Goal: Information Seeking & Learning: Check status

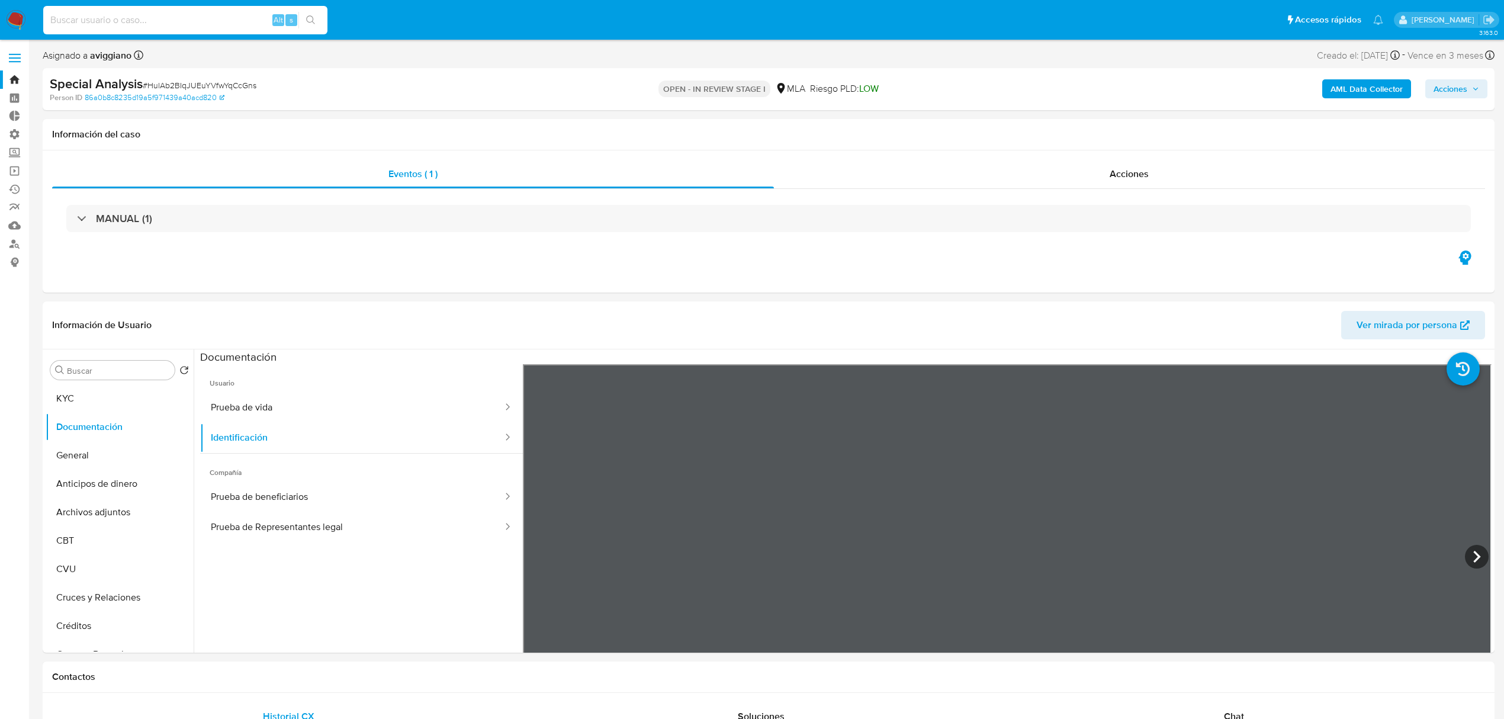
select select "10"
click at [54, 23] on input "259988840" at bounding box center [185, 19] width 284 height 15
type input "259988840"
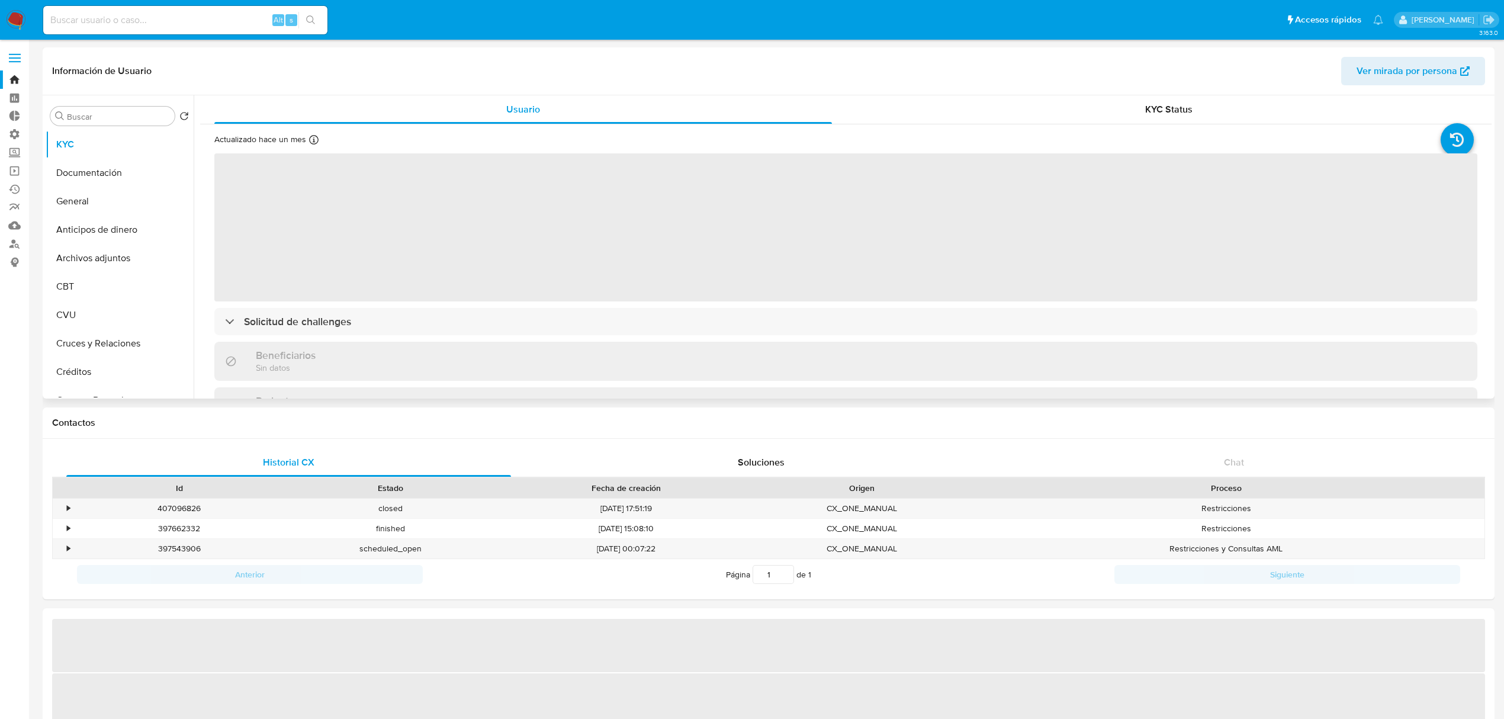
select select "10"
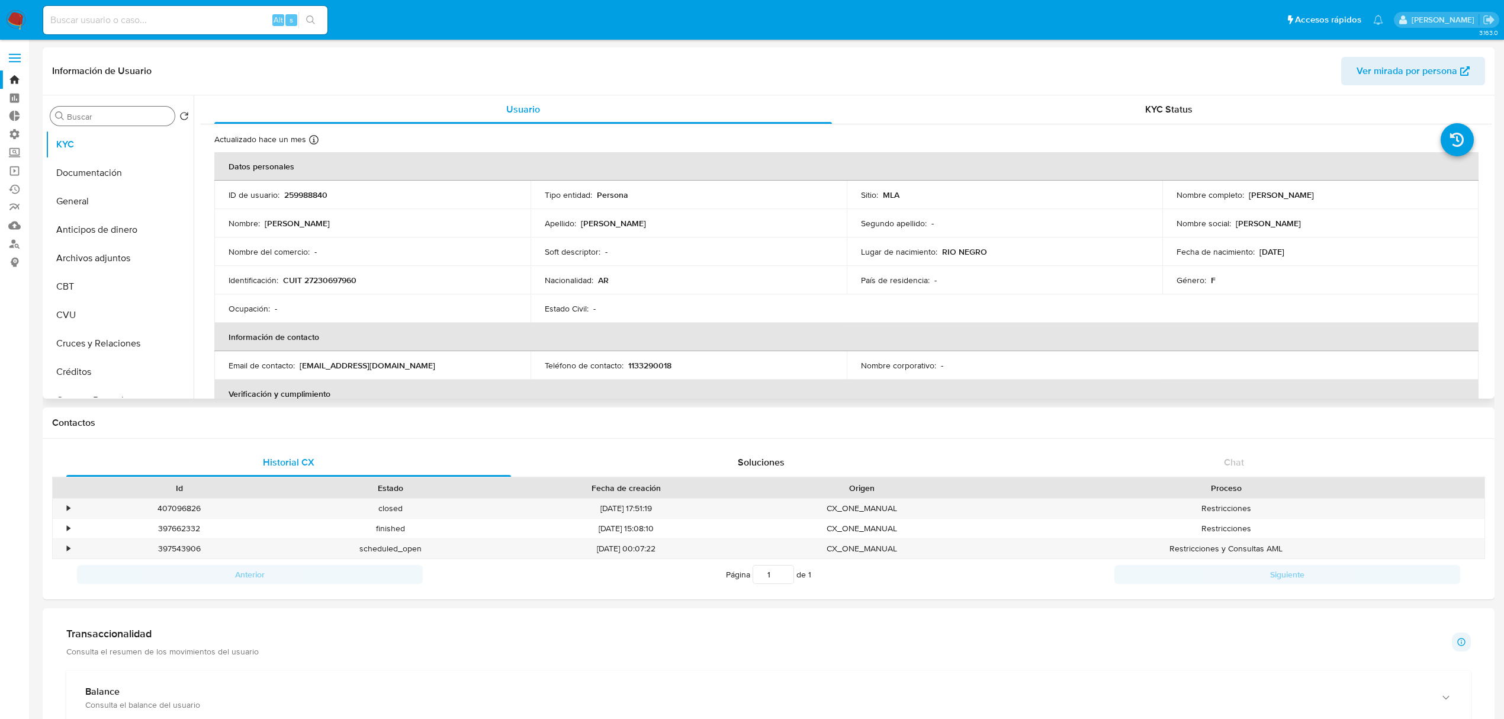
drag, startPoint x: 65, startPoint y: 112, endPoint x: 88, endPoint y: 117, distance: 23.6
click at [65, 112] on div "Buscar" at bounding box center [112, 116] width 124 height 19
click at [88, 117] on input "Buscar" at bounding box center [118, 116] width 103 height 11
type input "res"
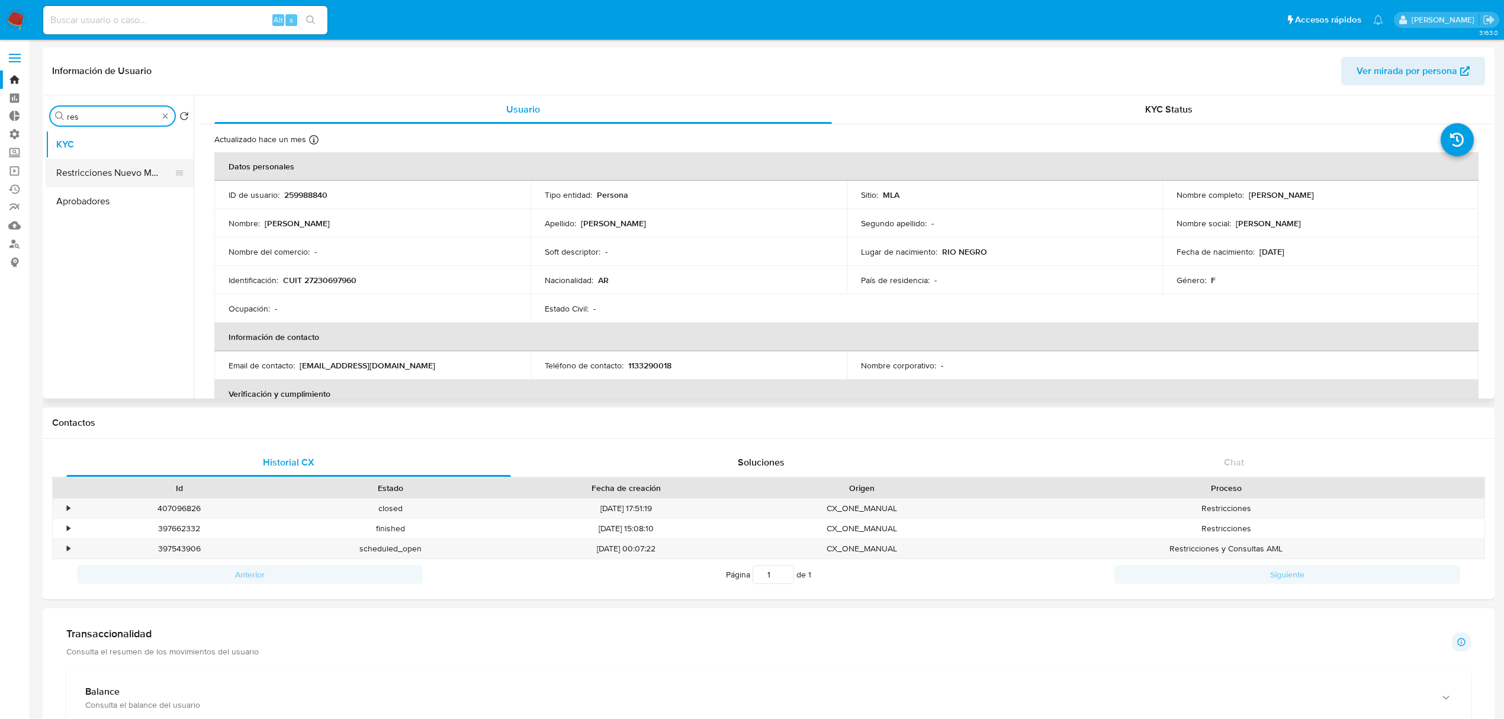
click at [93, 186] on button "Restricciones Nuevo Mundo" at bounding box center [115, 173] width 139 height 28
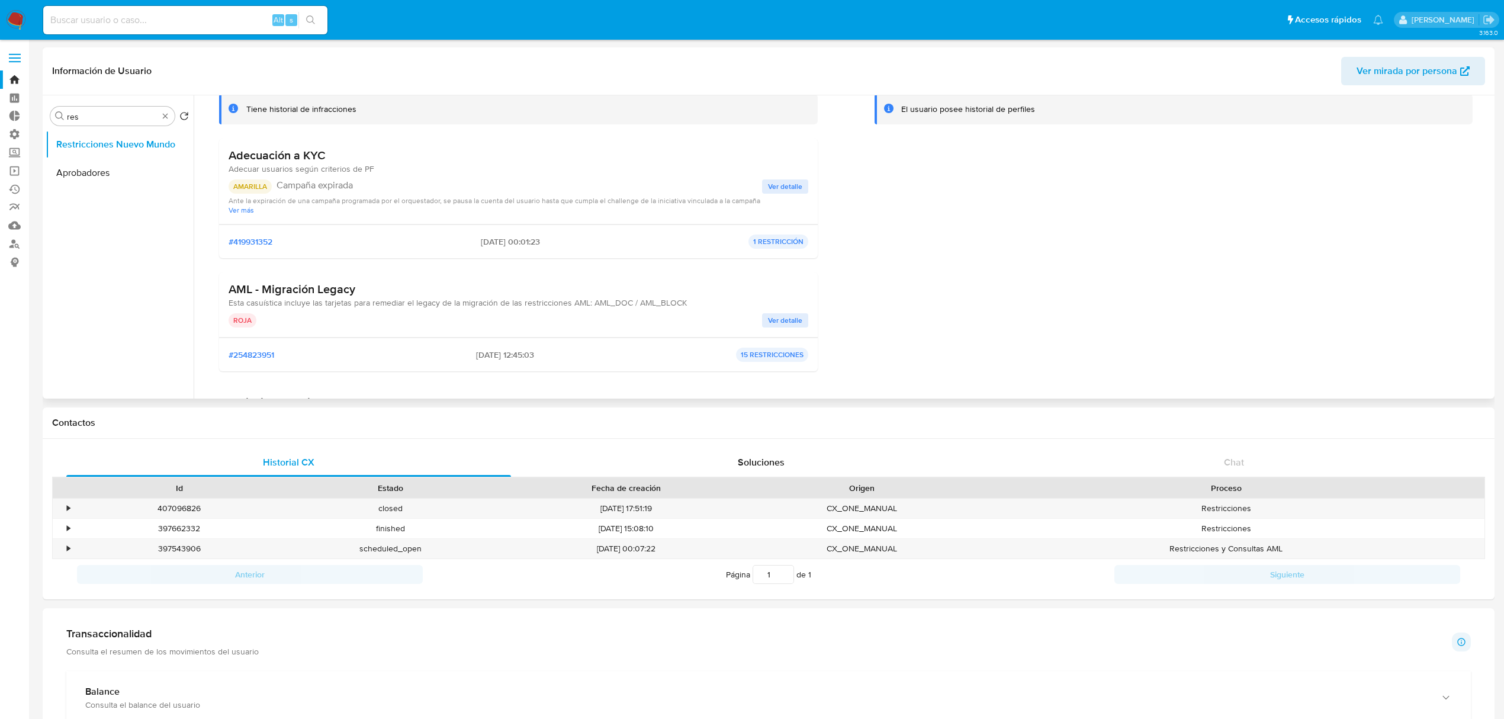
scroll to position [158, 0]
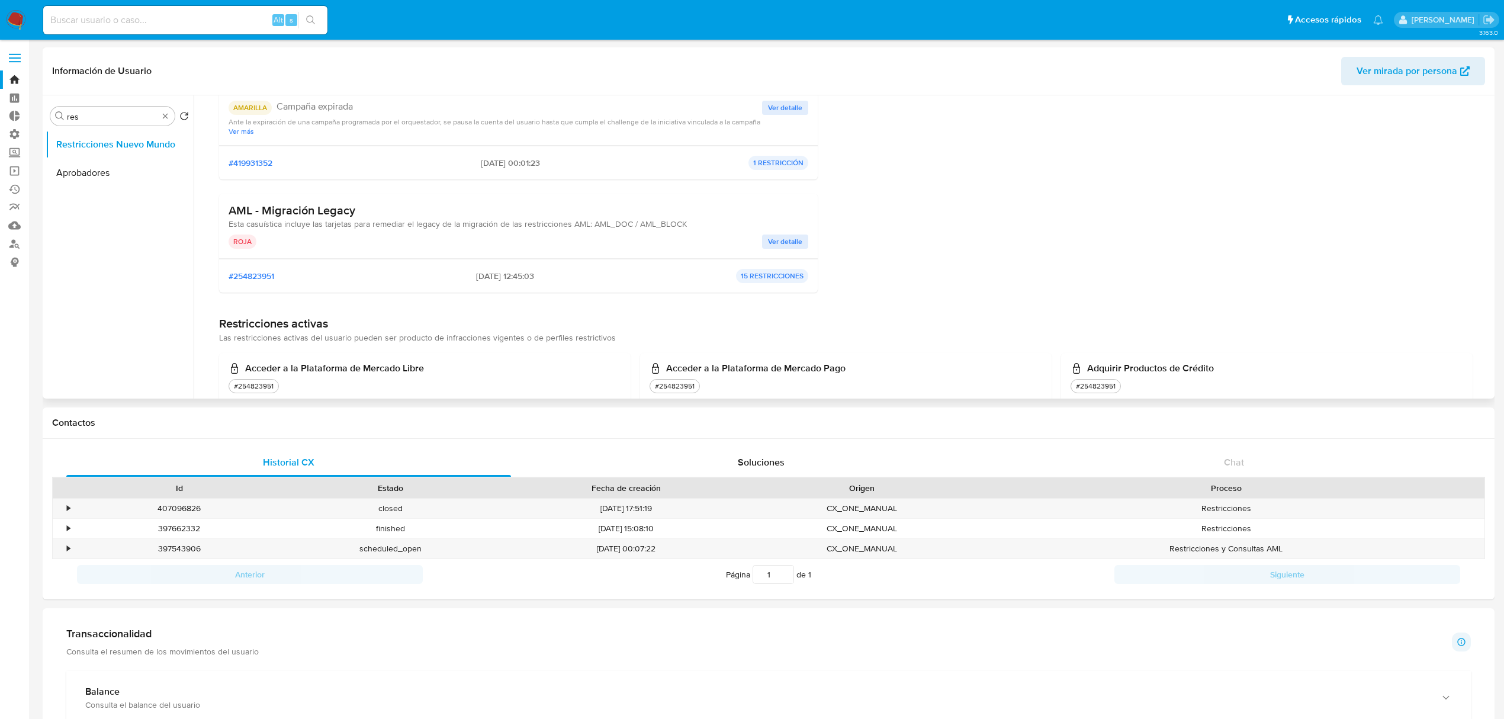
click at [792, 243] on span "Ver detalle" at bounding box center [785, 242] width 34 height 12
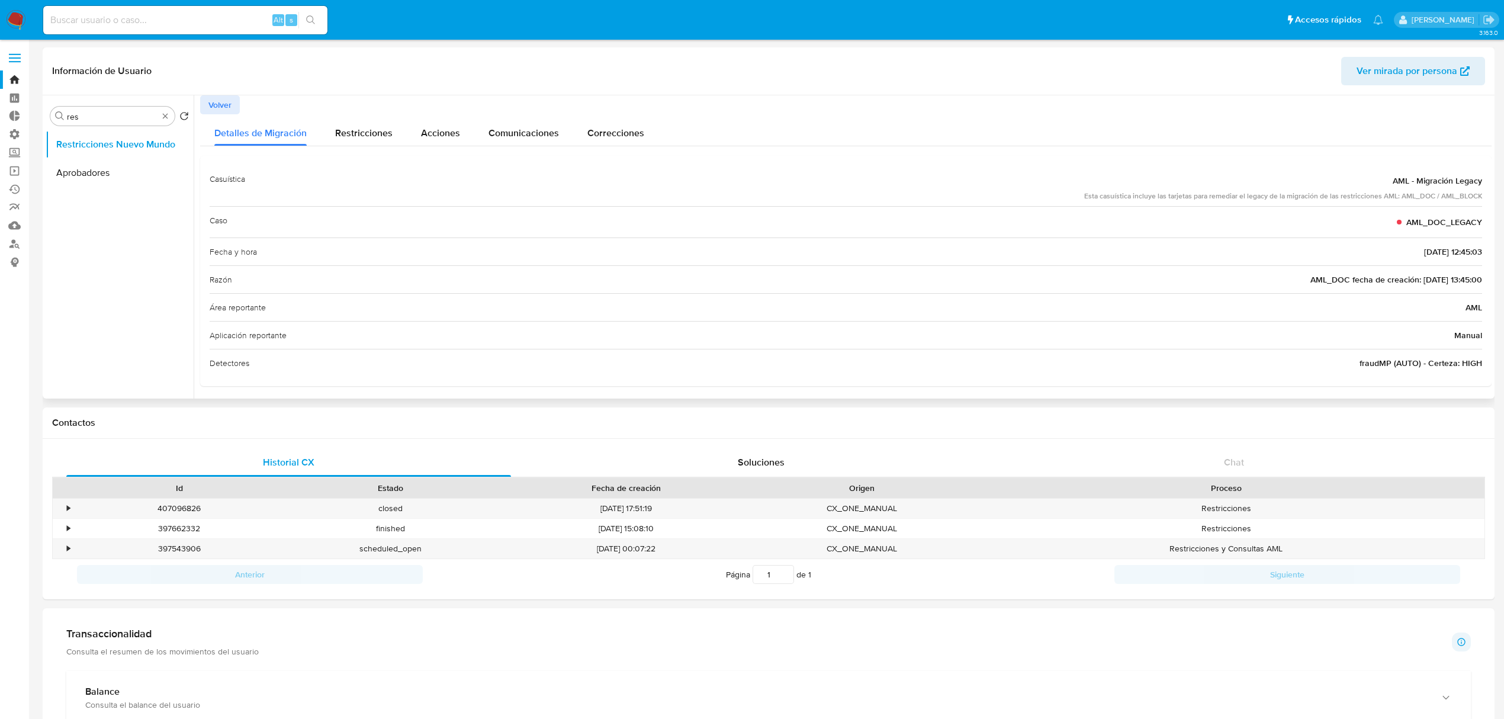
scroll to position [4, 0]
type input "cas"
click at [129, 147] on button "Historial Casos" at bounding box center [115, 144] width 139 height 28
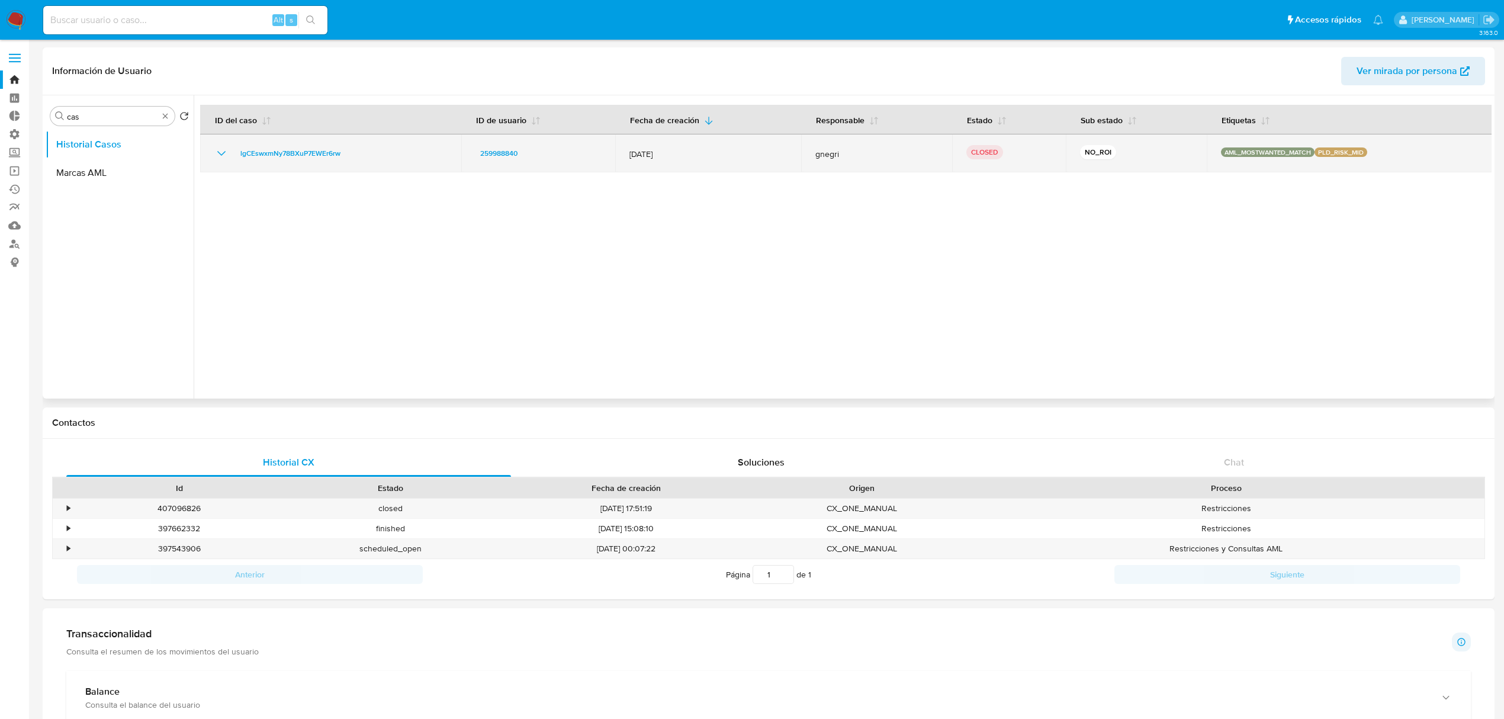
click at [217, 155] on icon "Mostrar/Ocultar" at bounding box center [221, 153] width 14 height 14
